Goal: Task Accomplishment & Management: Manage account settings

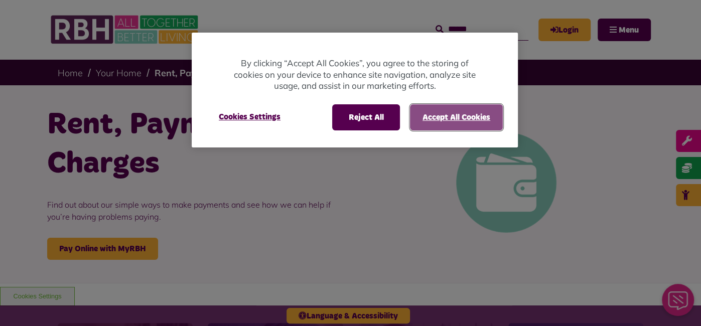
click at [480, 112] on button "Accept All Cookies" at bounding box center [456, 117] width 93 height 26
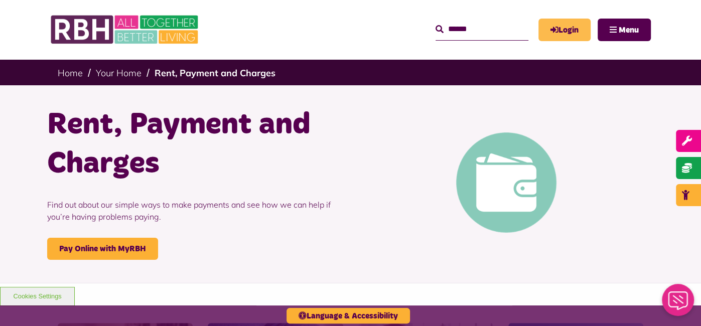
click at [564, 29] on link "Login" at bounding box center [565, 30] width 52 height 23
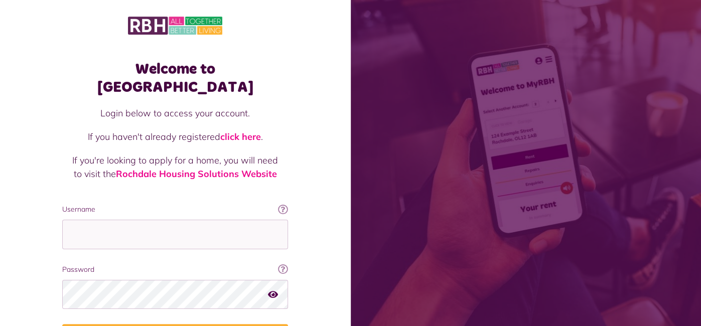
click at [203, 231] on fieldset "Username This will be the email you used when you originally registered with My…" at bounding box center [175, 278] width 226 height 148
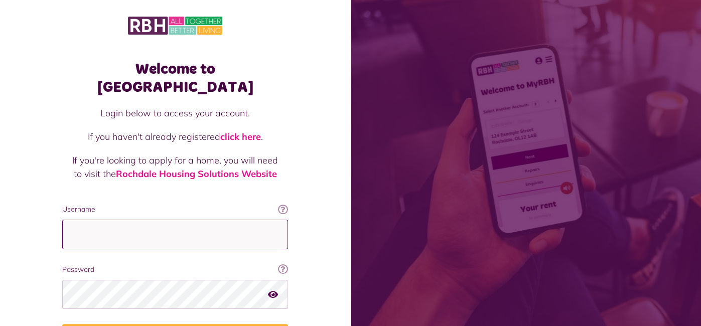
click at [204, 220] on input "Username" at bounding box center [175, 235] width 226 height 30
type input "**********"
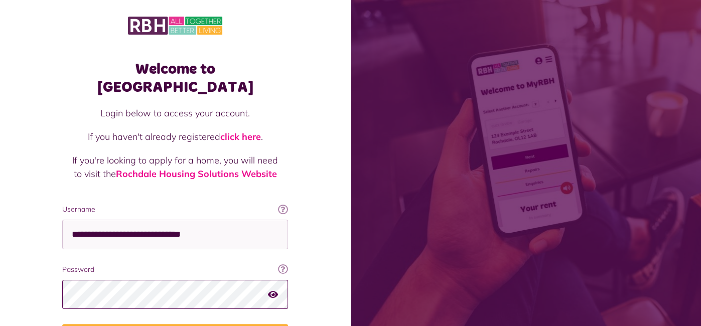
scroll to position [59, 0]
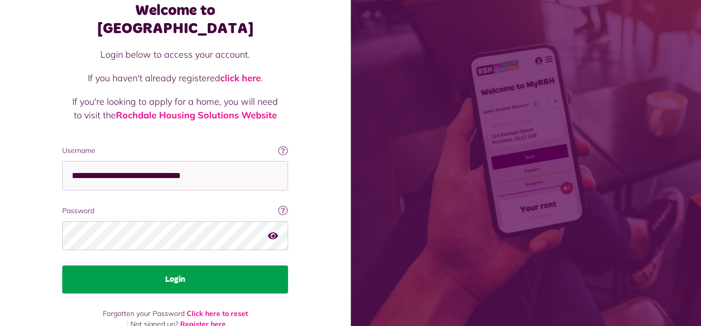
click at [144, 266] on button "Login" at bounding box center [175, 280] width 226 height 28
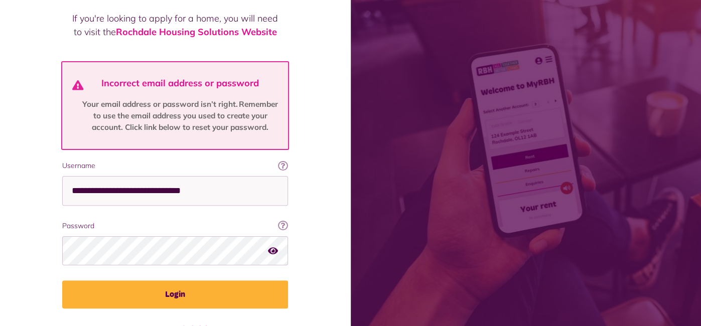
scroll to position [157, 0]
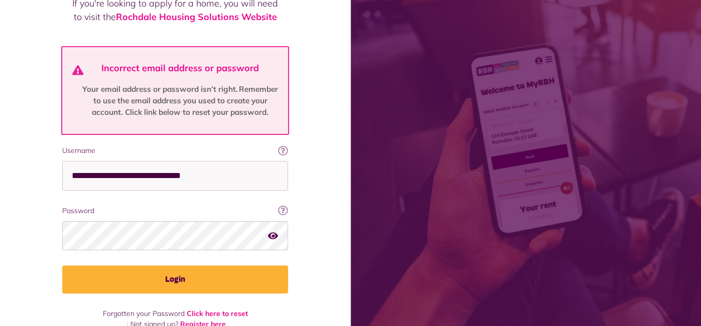
click at [272, 231] on icon "button" at bounding box center [273, 235] width 10 height 9
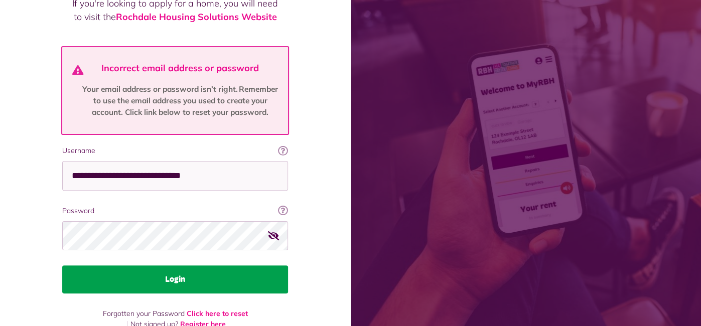
click at [185, 269] on button "Login" at bounding box center [175, 280] width 226 height 28
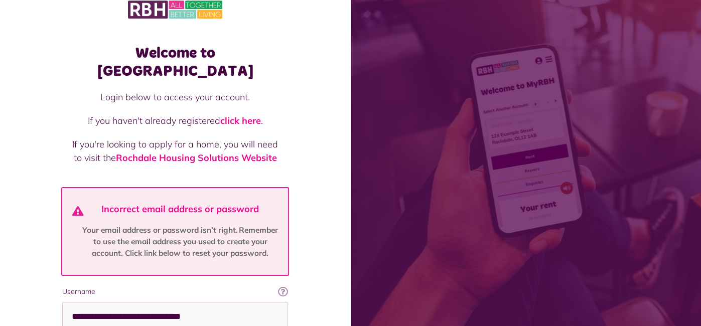
scroll to position [157, 0]
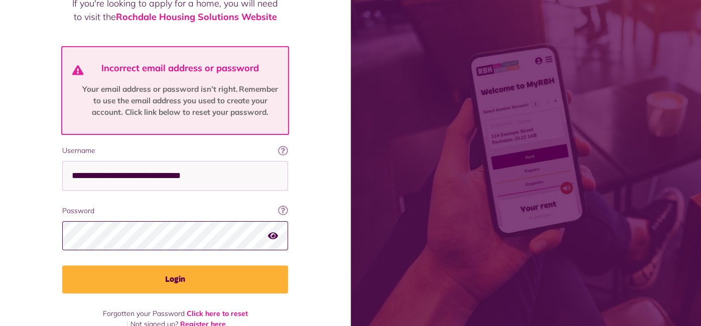
click at [62, 266] on button "Login" at bounding box center [175, 280] width 226 height 28
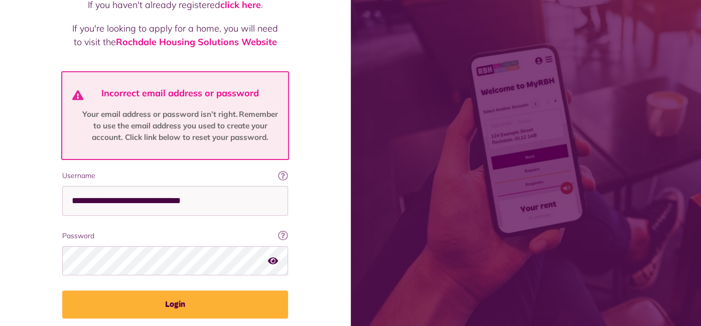
scroll to position [134, 0]
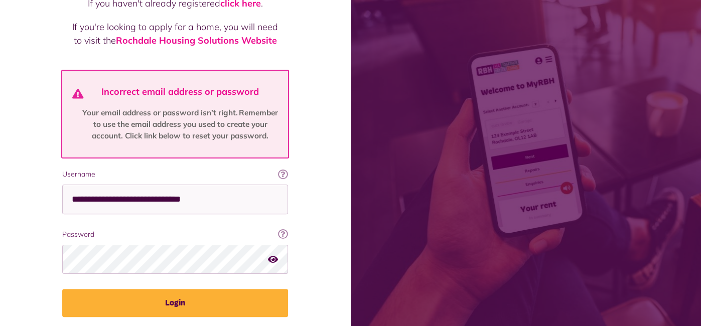
click at [339, 46] on div "Welcome to MyRBH Login below to access your account. If you haven't already reg…" at bounding box center [175, 117] width 351 height 502
click at [274, 255] on icon "button" at bounding box center [273, 259] width 10 height 9
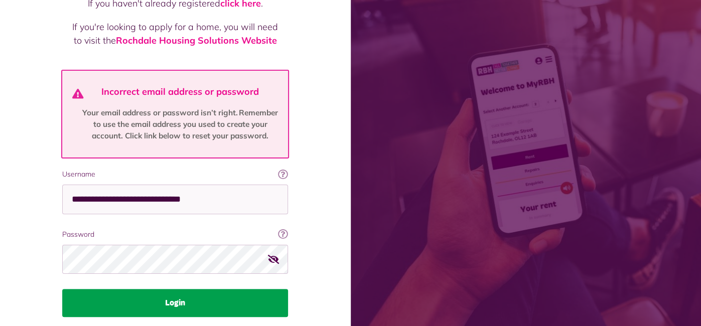
click at [226, 289] on button "Login" at bounding box center [175, 303] width 226 height 28
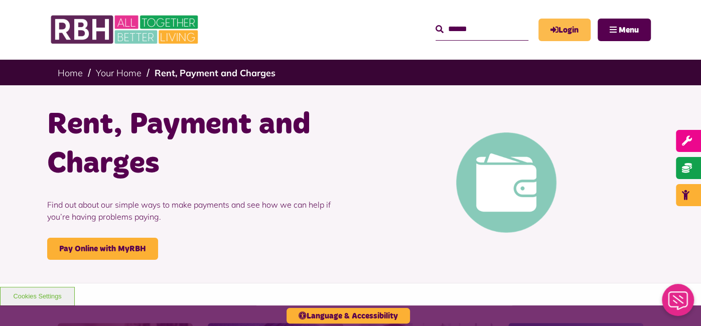
click at [560, 24] on link "Login" at bounding box center [565, 30] width 52 height 23
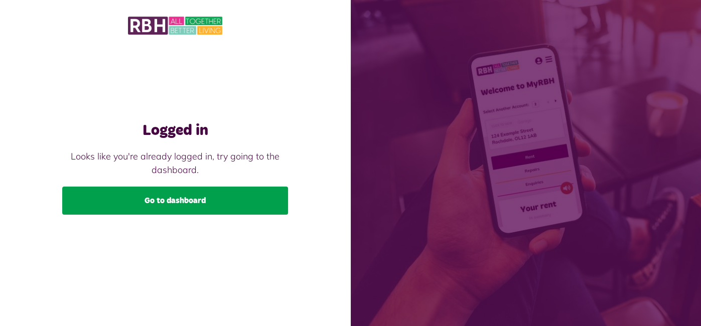
click at [195, 209] on link "Go to dashboard" at bounding box center [175, 201] width 226 height 28
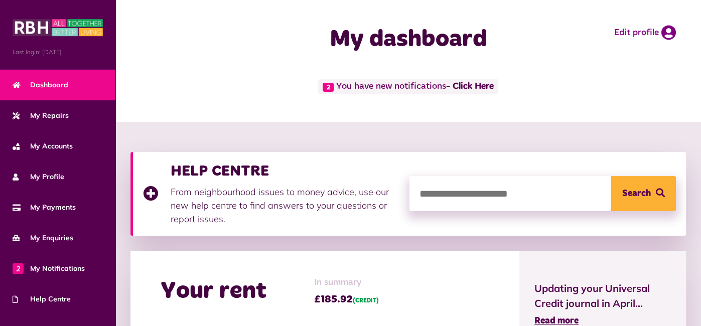
click at [621, 57] on div "My dashboard Edit profile" at bounding box center [409, 39] width 566 height 59
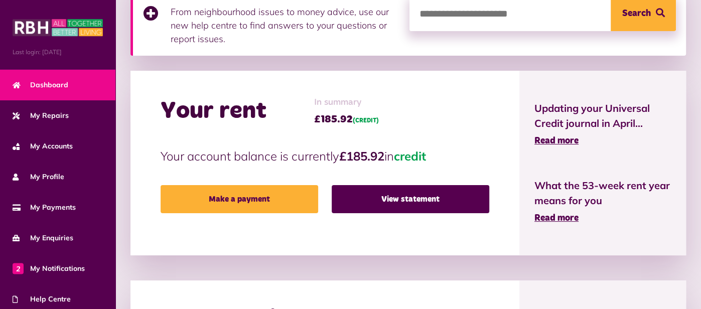
scroll to position [183, 0]
